Goal: Transaction & Acquisition: Purchase product/service

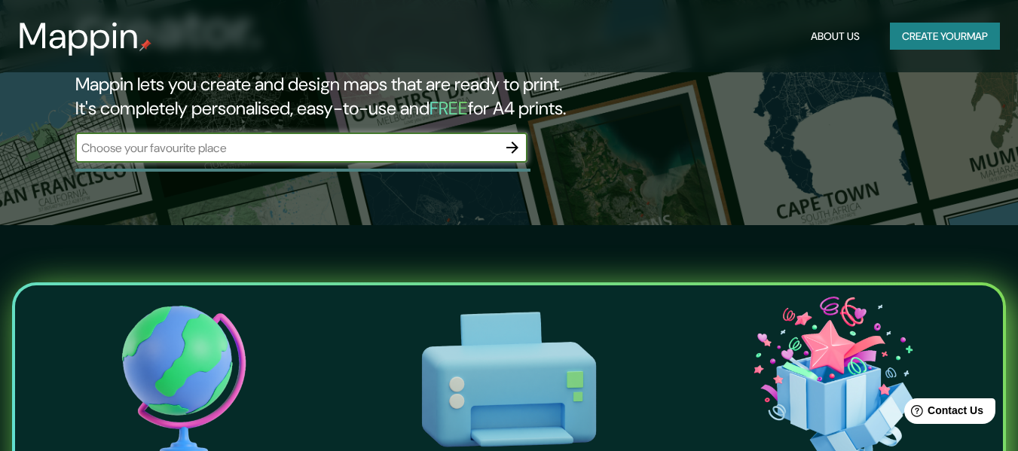
scroll to position [151, 0]
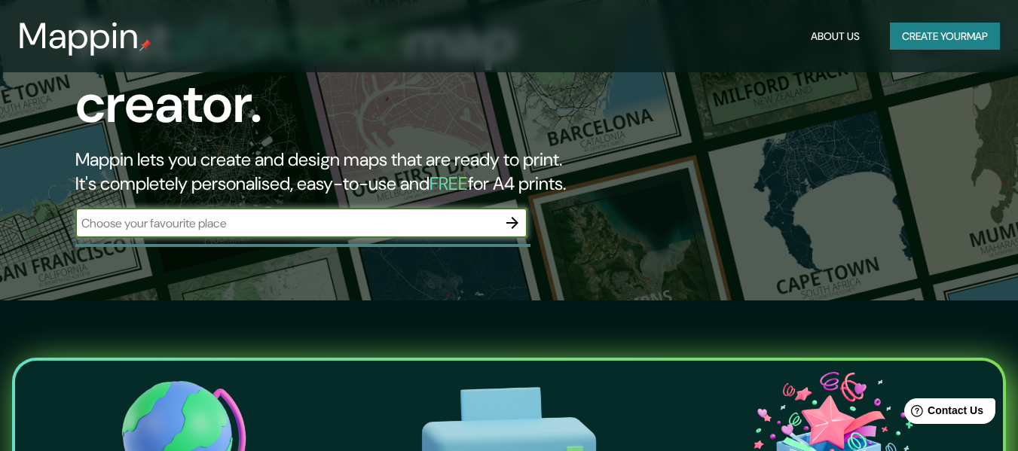
click at [249, 215] on input "text" at bounding box center [286, 223] width 422 height 17
type input "cerro colorado"
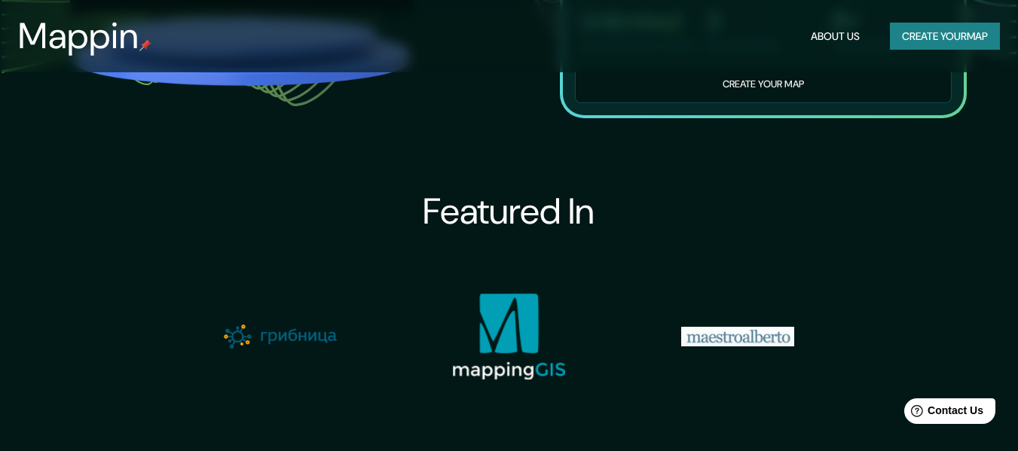
scroll to position [1205, 0]
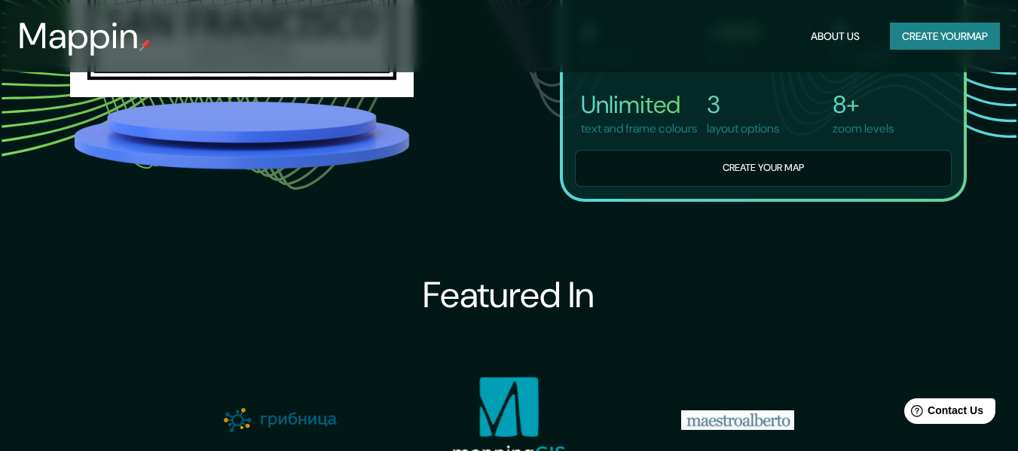
click at [898, 42] on button "Create your map" at bounding box center [945, 37] width 110 height 28
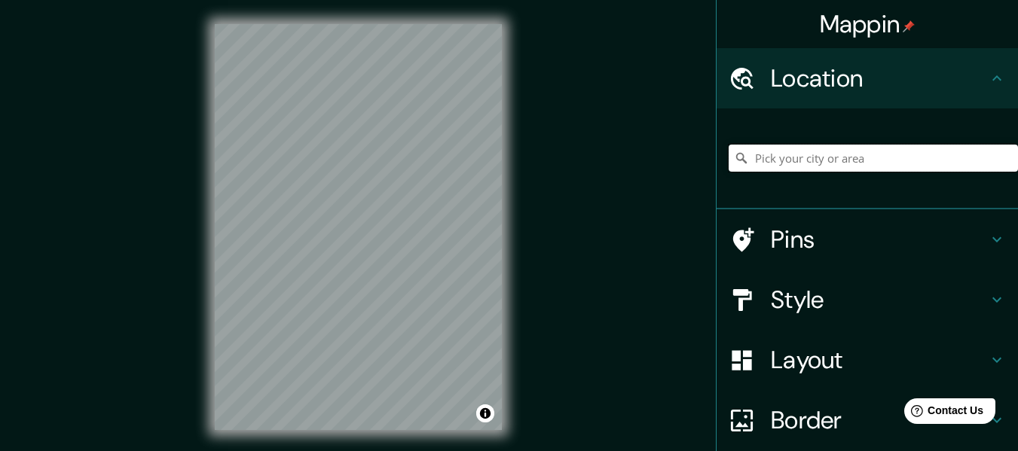
click at [768, 158] on input "Pick your city or area" at bounding box center [872, 158] width 289 height 27
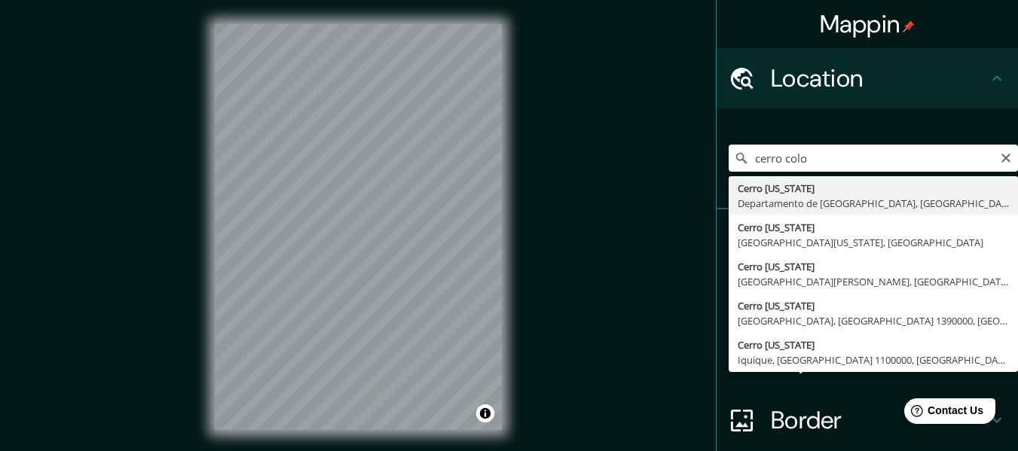
type input "Cerro Colorado, Departamento de Arequipa, Perú"
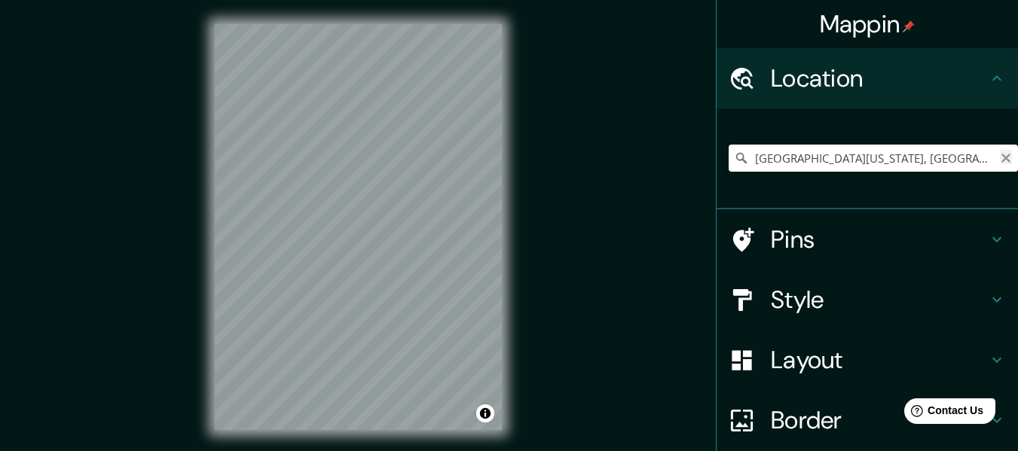
click at [1000, 160] on icon "Clear" at bounding box center [1006, 158] width 12 height 12
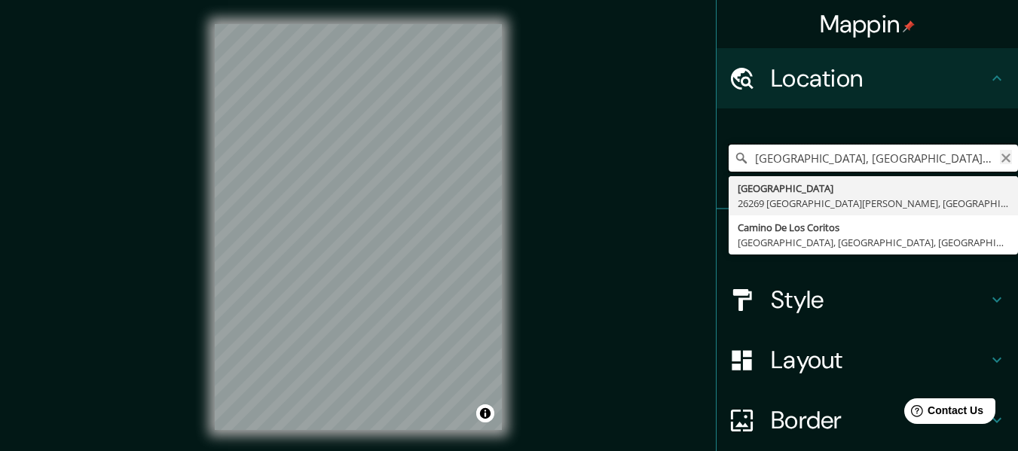
type input "Calle Parque Los Toritos, 26269 Ciudad Acuña, Coahuila de Zaragoza, México"
click at [1000, 162] on icon "Clear" at bounding box center [1006, 158] width 12 height 12
type input "parque los coritos 2 arequipa"
click at [1000, 158] on icon "Clear" at bounding box center [1006, 158] width 12 height 12
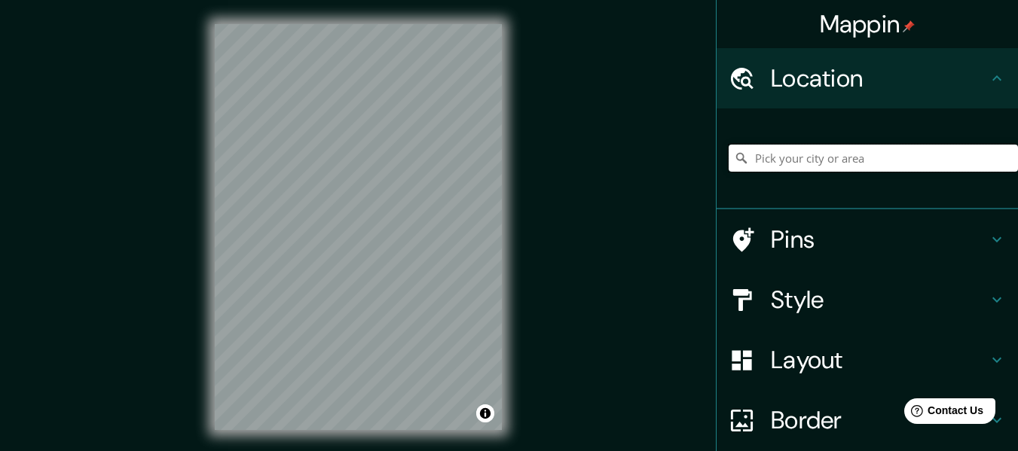
click at [826, 163] on input "Pick your city or area" at bounding box center [872, 158] width 289 height 27
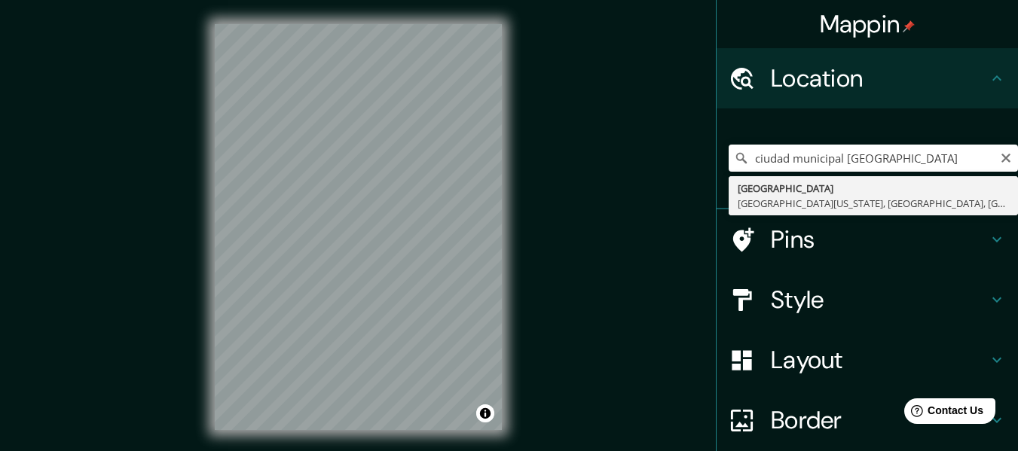
type input "Avenida Municipal, Cerro Colorado, Departamento de Arequipa, Perú"
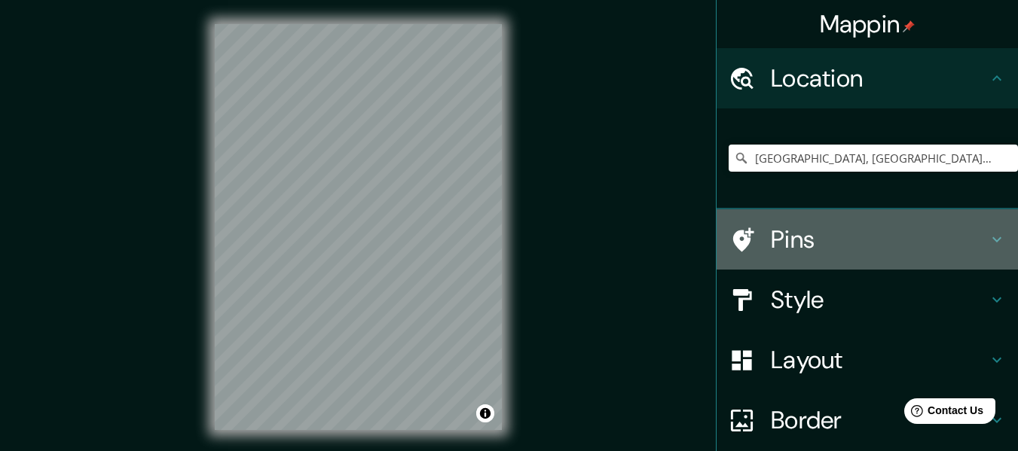
click at [792, 249] on h4 "Pins" at bounding box center [879, 239] width 217 height 30
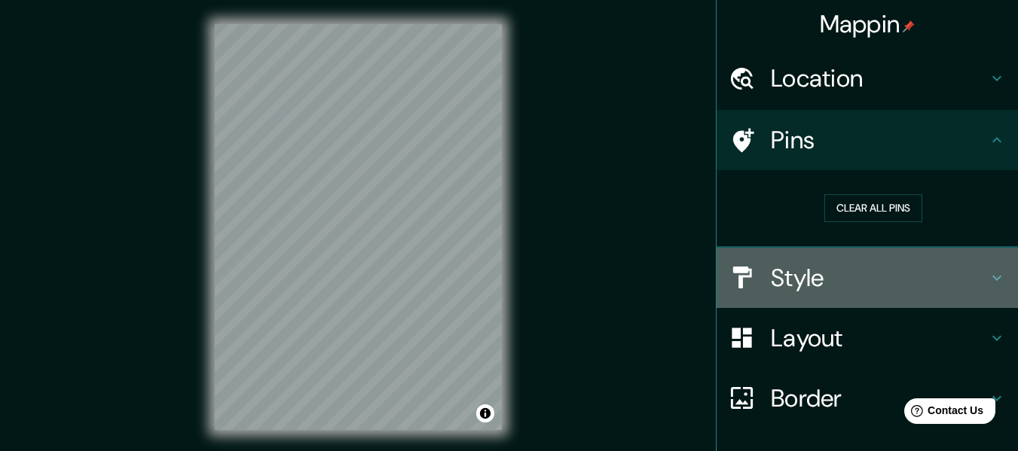
click at [816, 273] on h4 "Style" at bounding box center [879, 278] width 217 height 30
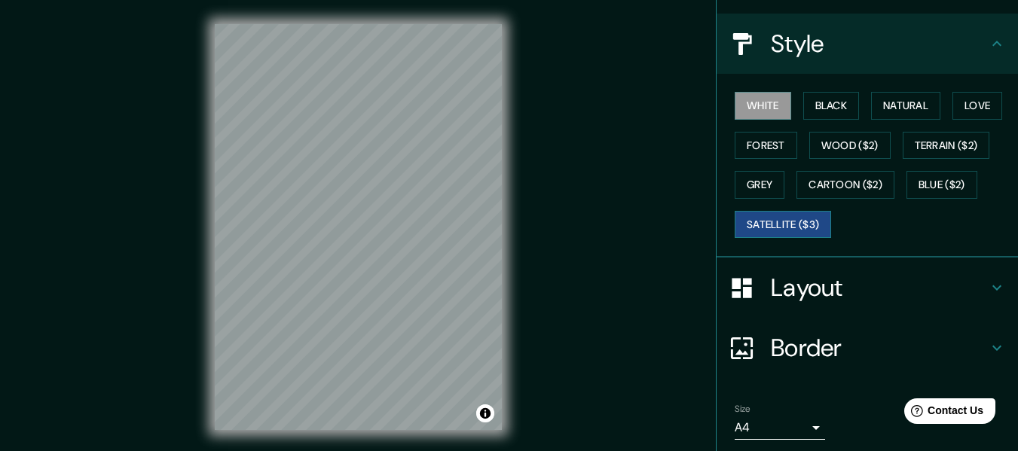
scroll to position [134, 0]
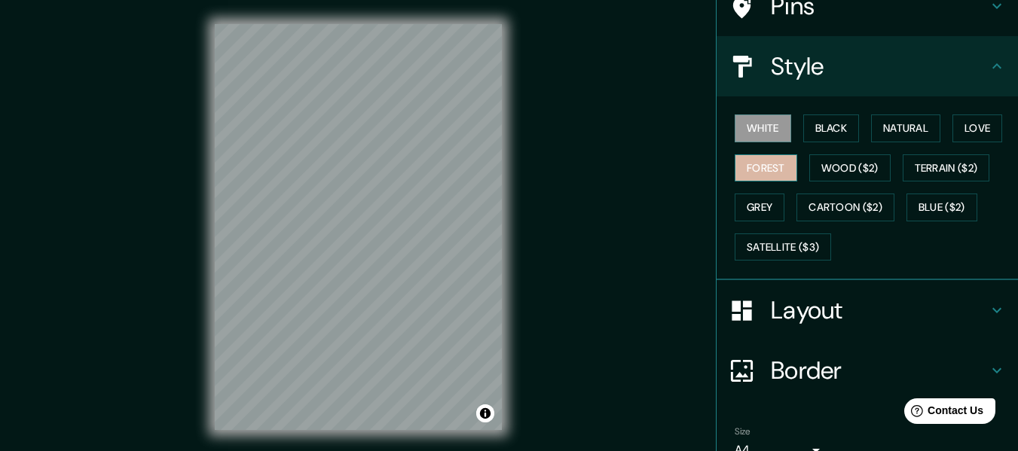
click at [760, 159] on button "Forest" at bounding box center [765, 168] width 63 height 28
click at [811, 148] on div "White Black Natural Love Forest Wood ($2) Terrain ($2) Grey Cartoon ($2) Blue (…" at bounding box center [872, 187] width 289 height 158
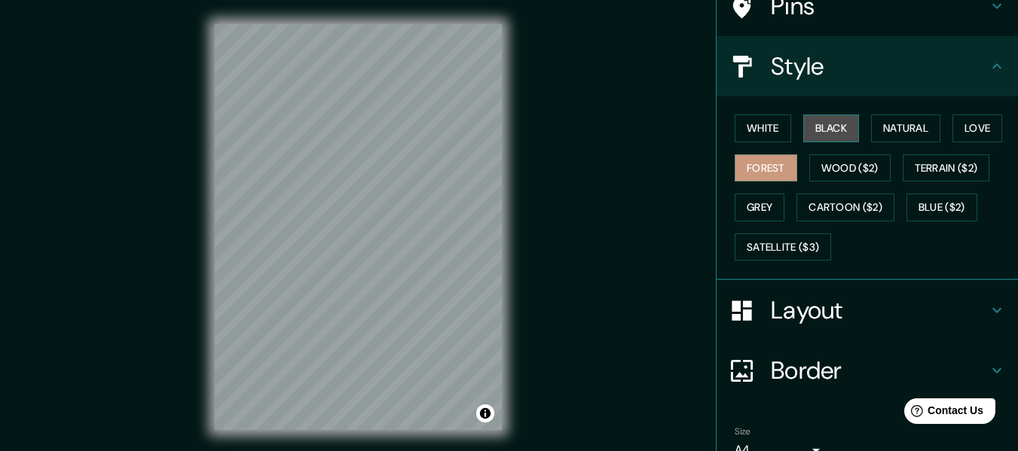
click at [821, 131] on button "Black" at bounding box center [831, 129] width 56 height 28
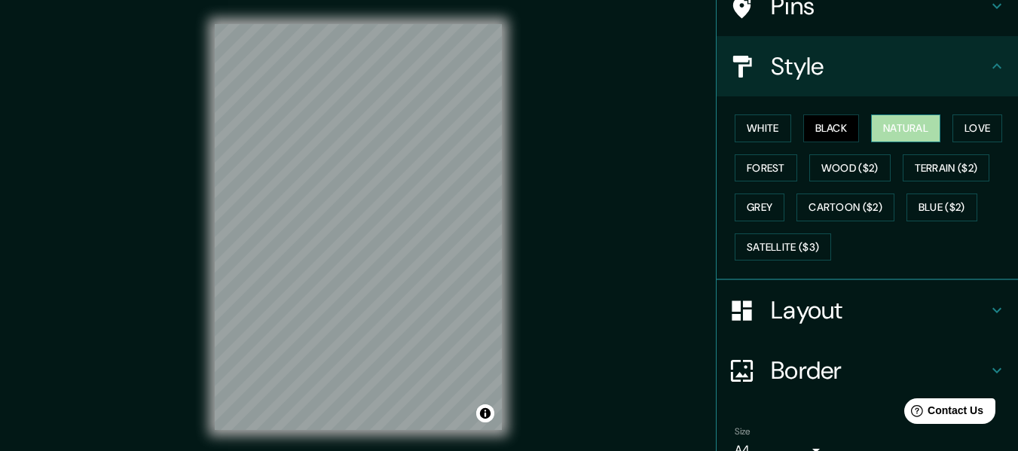
click at [881, 127] on button "Natural" at bounding box center [905, 129] width 69 height 28
click at [963, 124] on button "Love" at bounding box center [977, 129] width 50 height 28
click at [904, 122] on button "Natural" at bounding box center [905, 129] width 69 height 28
click at [530, 261] on div "Mappin Location Avenida Municipal, Cerro Colorado, Departamento de Arequipa, Pe…" at bounding box center [509, 239] width 1018 height 478
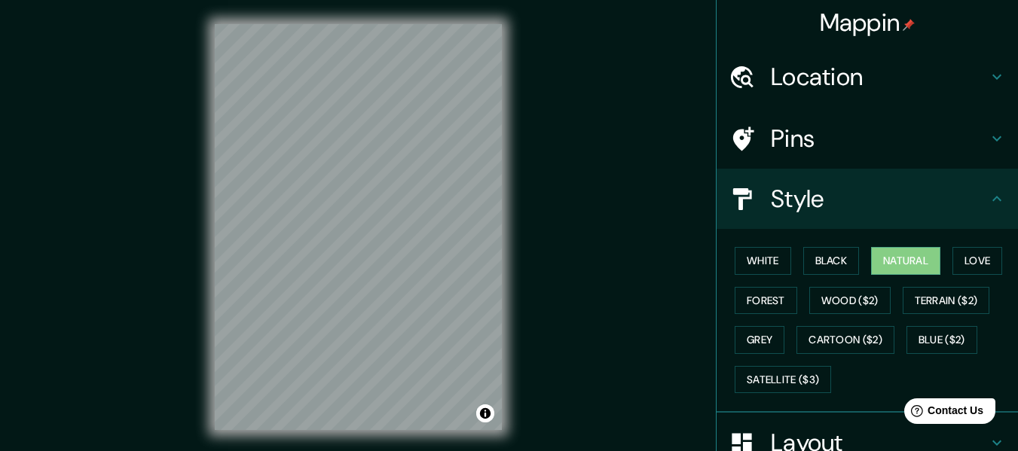
scroll to position [0, 0]
click at [673, 188] on div "Mappin Location Avenida Municipal, Cerro Colorado, Departamento de Arequipa, Pe…" at bounding box center [509, 239] width 1018 height 478
click at [988, 199] on icon at bounding box center [997, 200] width 18 height 18
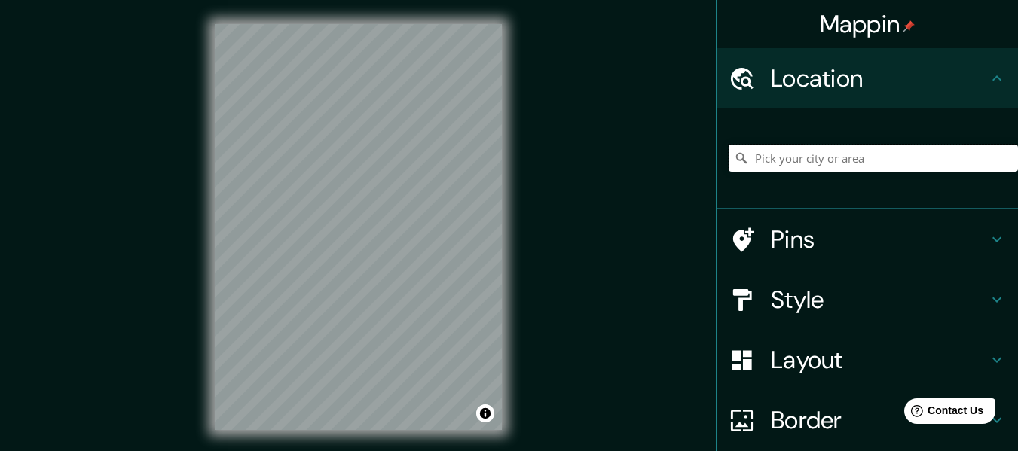
click at [783, 163] on input "Pick your city or area" at bounding box center [872, 158] width 289 height 27
paste input "[URL][DOMAIN_NAME]"
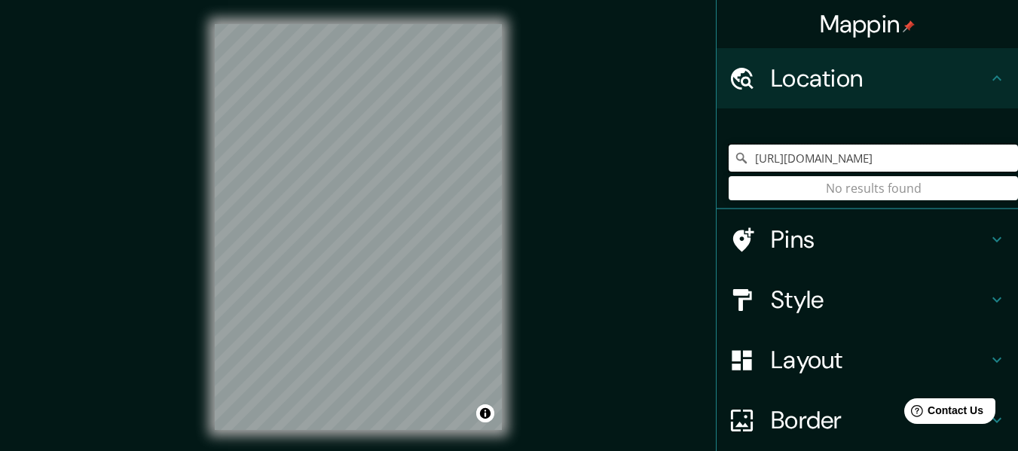
type input "[URL][DOMAIN_NAME]"
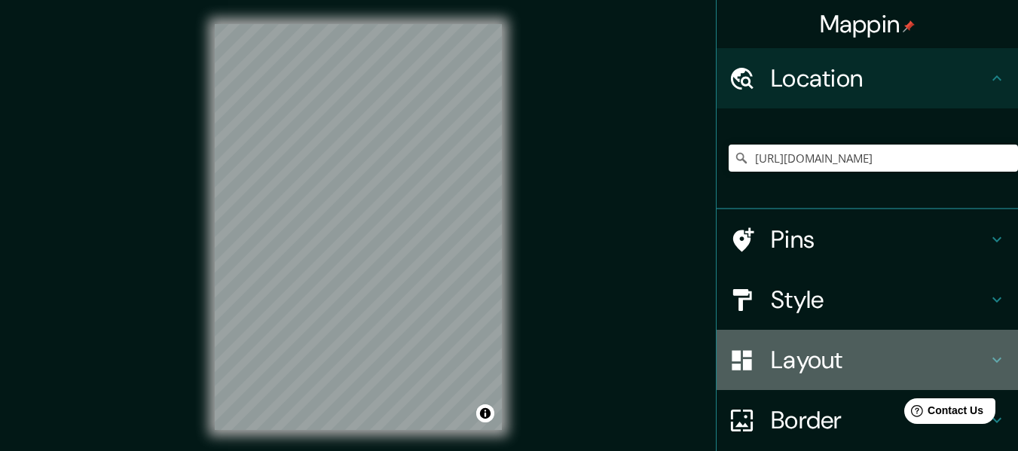
click at [802, 340] on div "Layout" at bounding box center [866, 360] width 301 height 60
